Goal: Navigation & Orientation: Find specific page/section

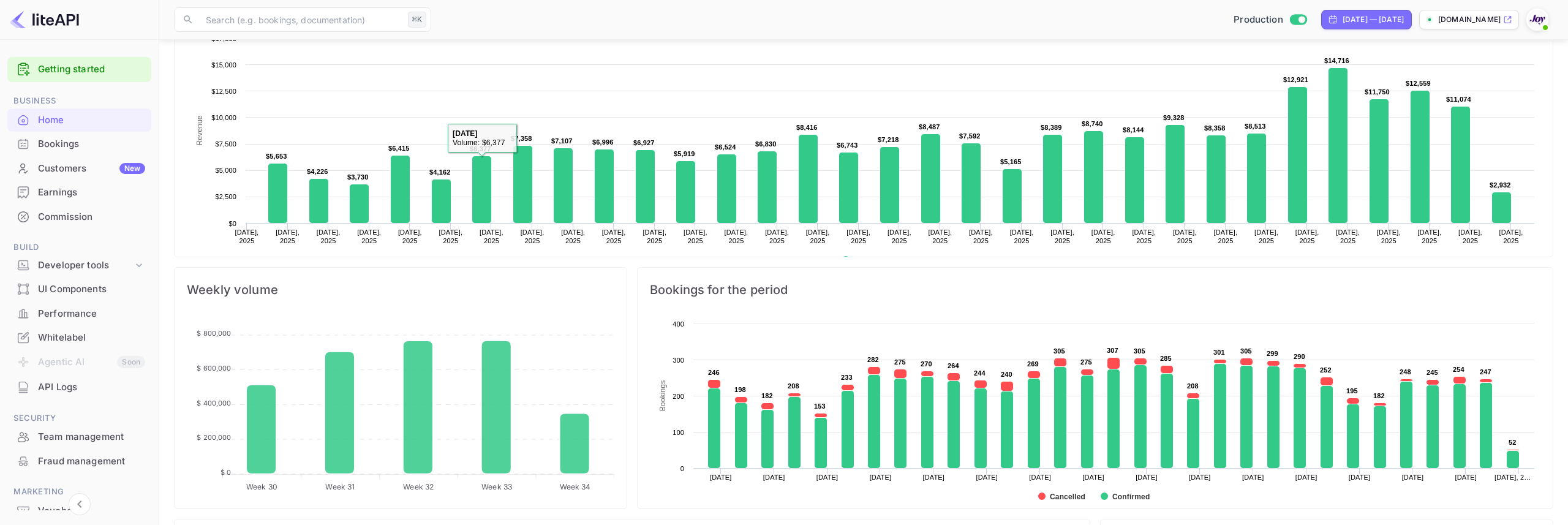
scroll to position [199, 452]
click at [52, 215] on div "Commission" at bounding box center [91, 217] width 107 height 14
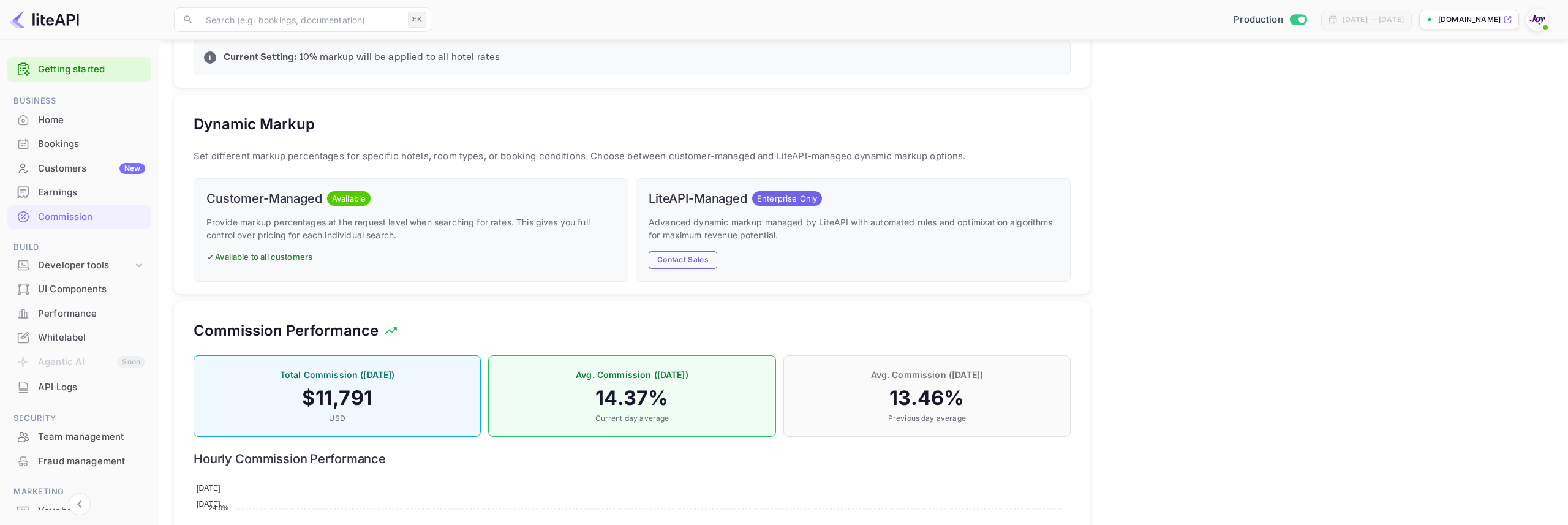
scroll to position [834, 0]
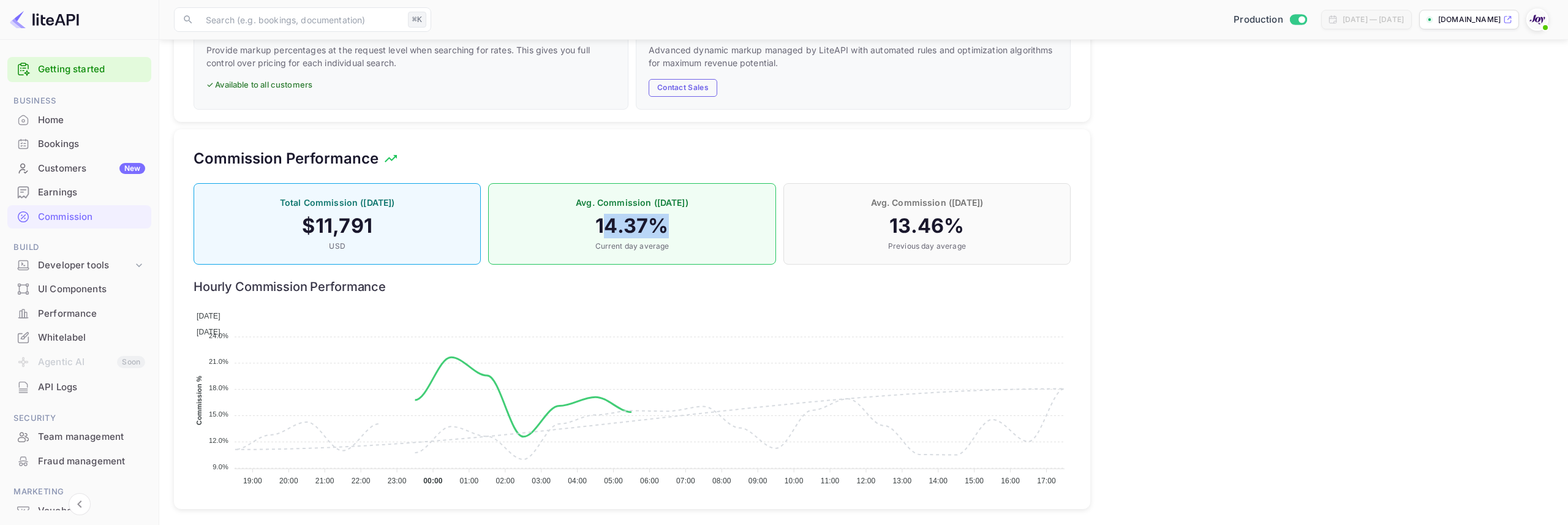
drag, startPoint x: 602, startPoint y: 223, endPoint x: 685, endPoint y: 224, distance: 83.0
click at [685, 224] on h4 "14.37 %" at bounding box center [632, 226] width 261 height 25
click at [34, 196] on div "Earnings" at bounding box center [79, 192] width 144 height 24
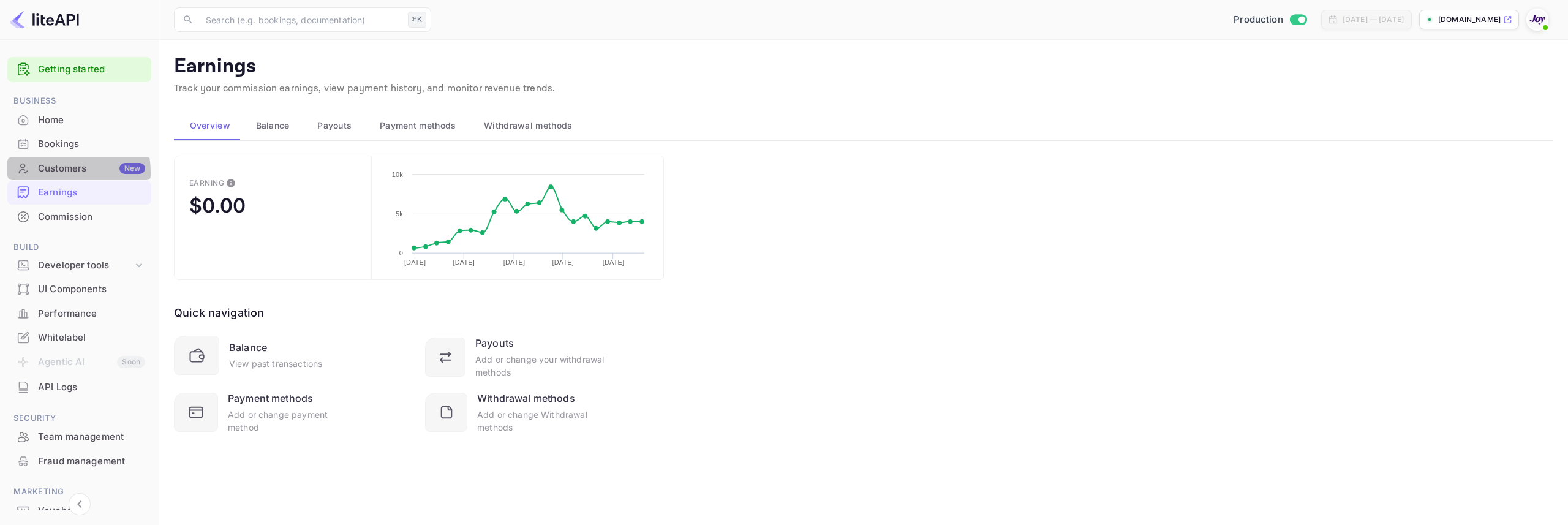
click at [51, 172] on div "Customers New" at bounding box center [91, 168] width 107 height 14
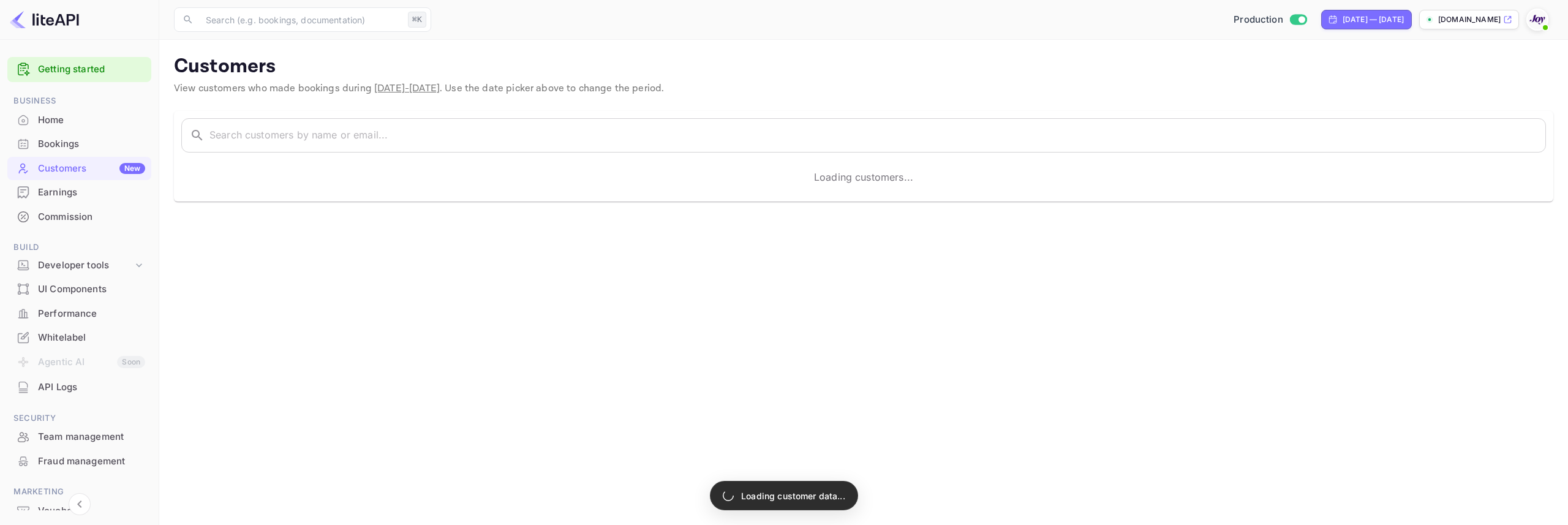
click at [51, 120] on div "Home" at bounding box center [91, 120] width 107 height 14
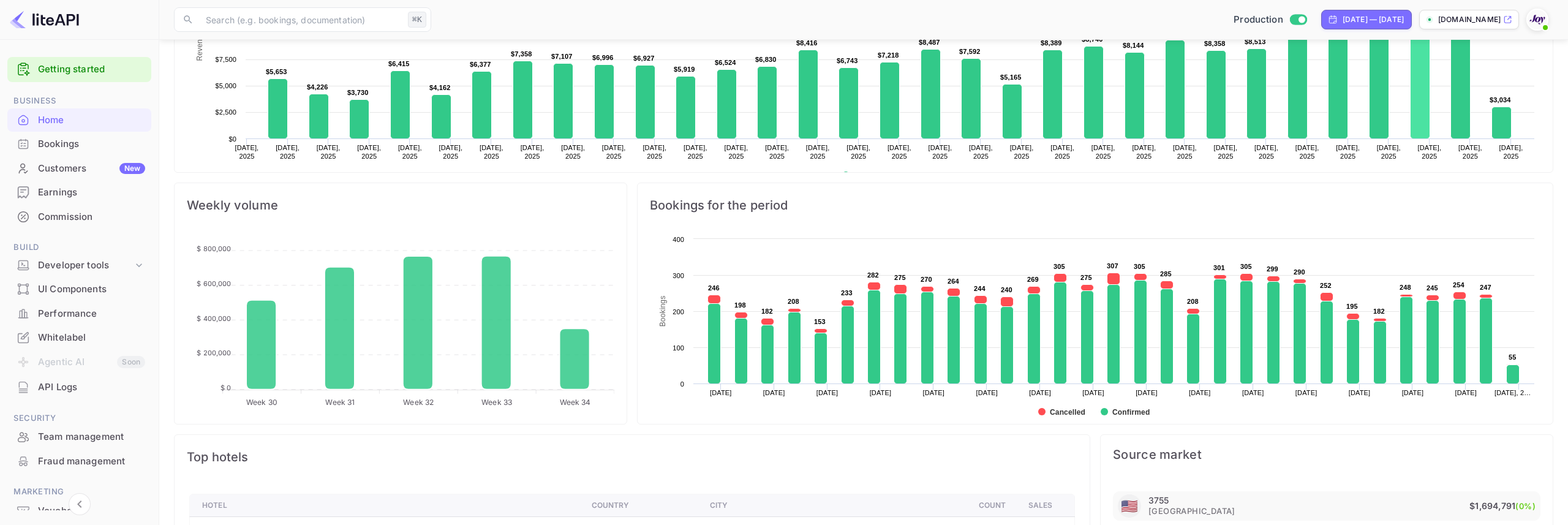
scroll to position [318, 0]
